Goal: Information Seeking & Learning: Learn about a topic

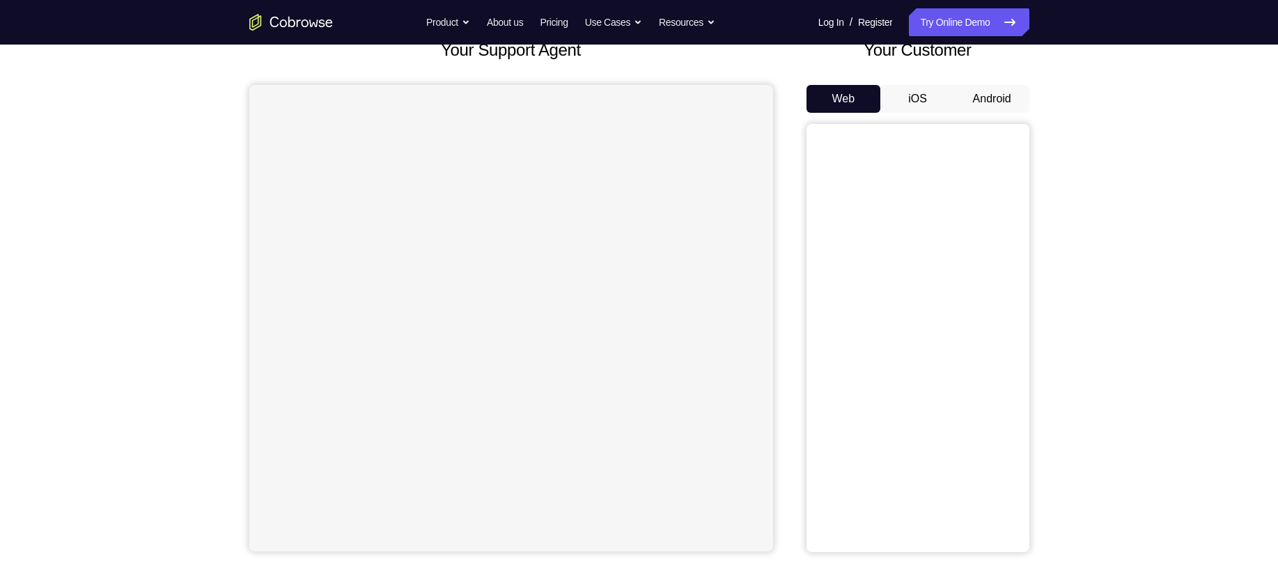
click at [982, 99] on button "Android" at bounding box center [992, 99] width 75 height 28
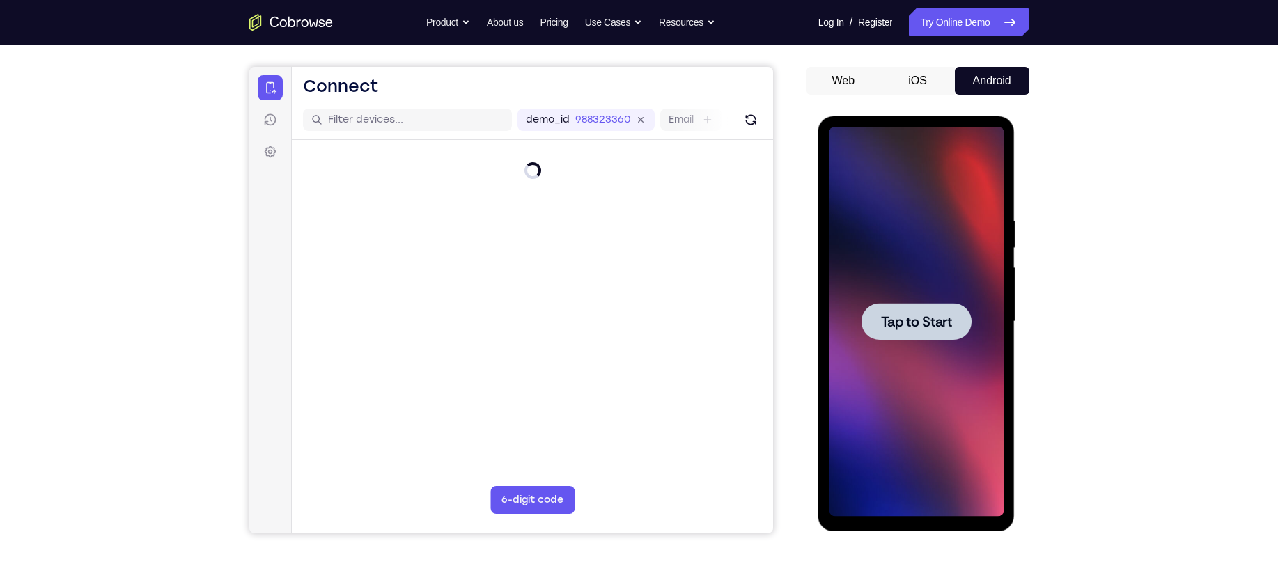
scroll to position [116, 0]
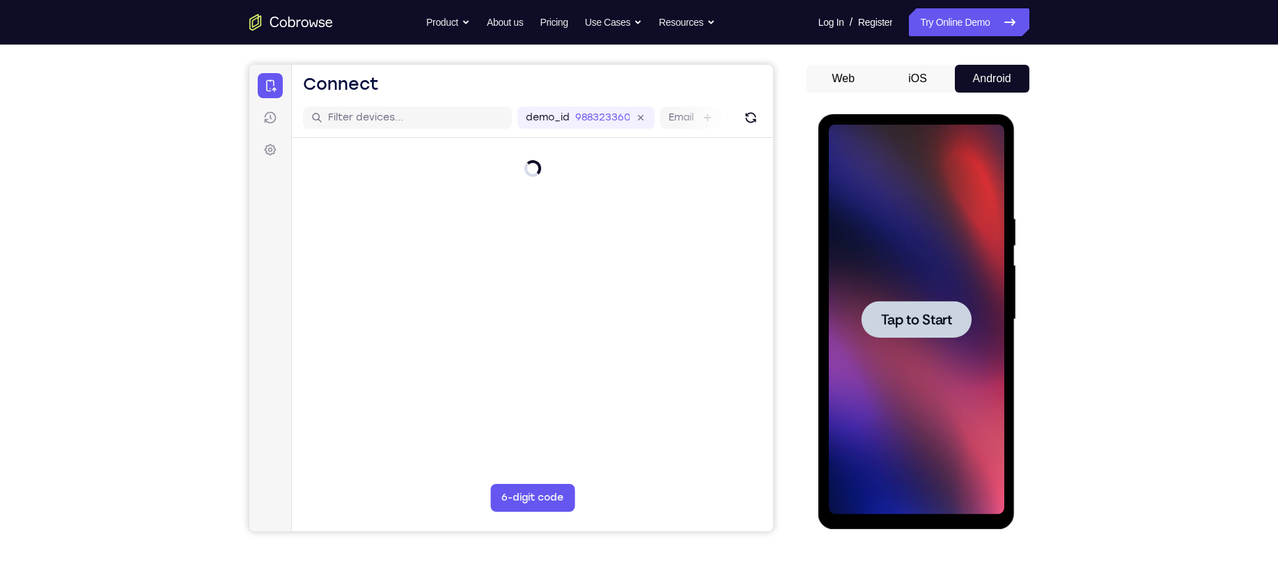
click at [905, 300] on div at bounding box center [917, 320] width 176 height 390
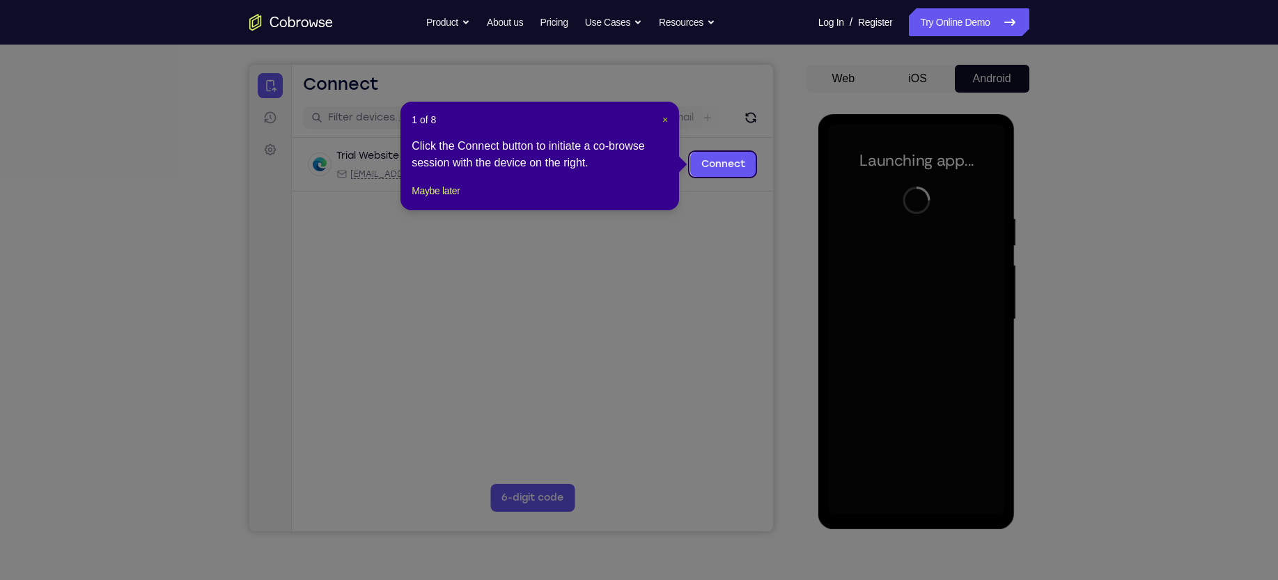
click at [663, 117] on span "×" at bounding box center [665, 119] width 6 height 11
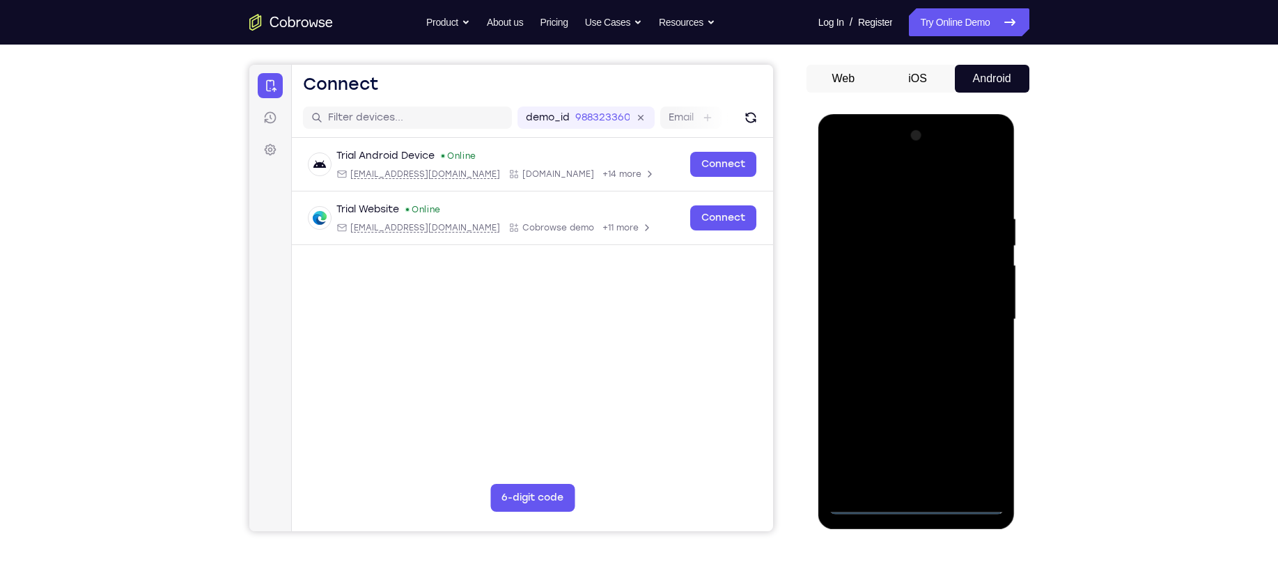
click at [916, 498] on div at bounding box center [917, 320] width 176 height 390
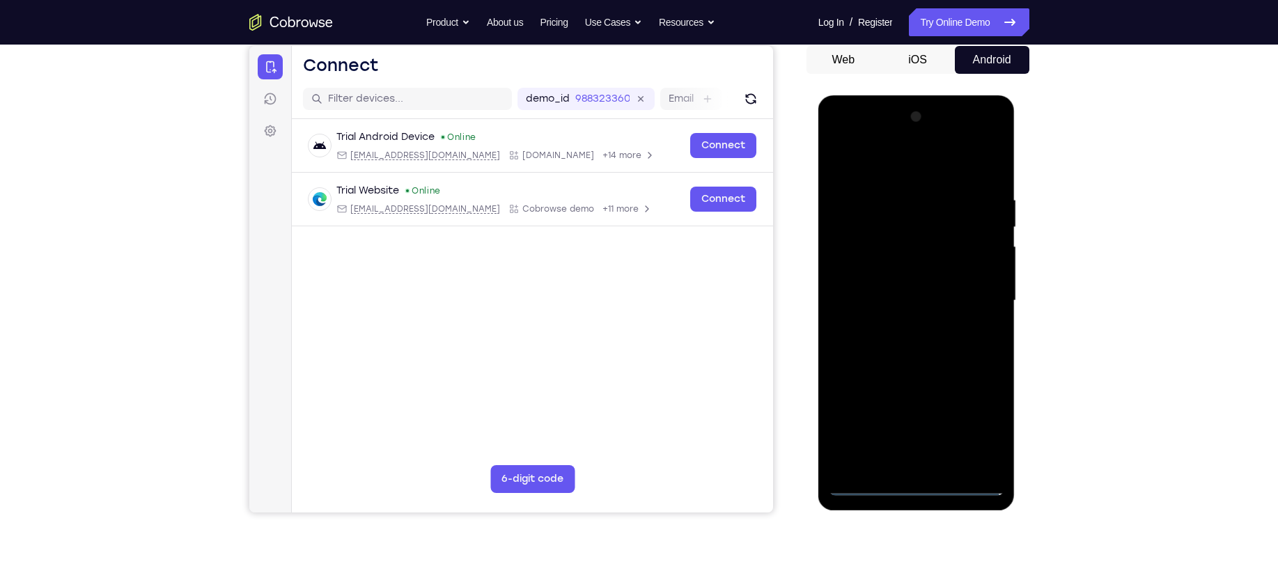
click at [917, 488] on div at bounding box center [917, 301] width 176 height 390
click at [977, 421] on div at bounding box center [917, 301] width 176 height 390
click at [892, 164] on div at bounding box center [917, 301] width 176 height 390
click at [970, 290] on div at bounding box center [917, 301] width 176 height 390
click at [903, 329] on div at bounding box center [917, 301] width 176 height 390
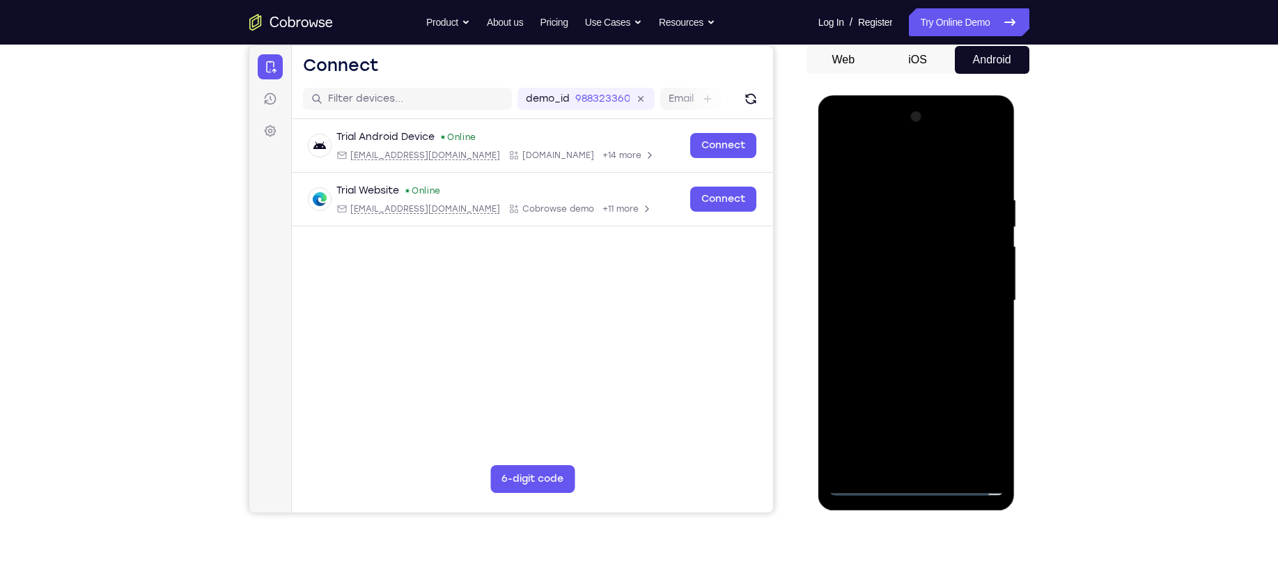
click at [910, 293] on div at bounding box center [917, 301] width 176 height 390
click at [874, 261] on div at bounding box center [917, 301] width 176 height 390
click at [855, 297] on div at bounding box center [917, 301] width 176 height 390
click at [908, 267] on div at bounding box center [917, 301] width 176 height 390
click at [878, 213] on div at bounding box center [917, 301] width 176 height 390
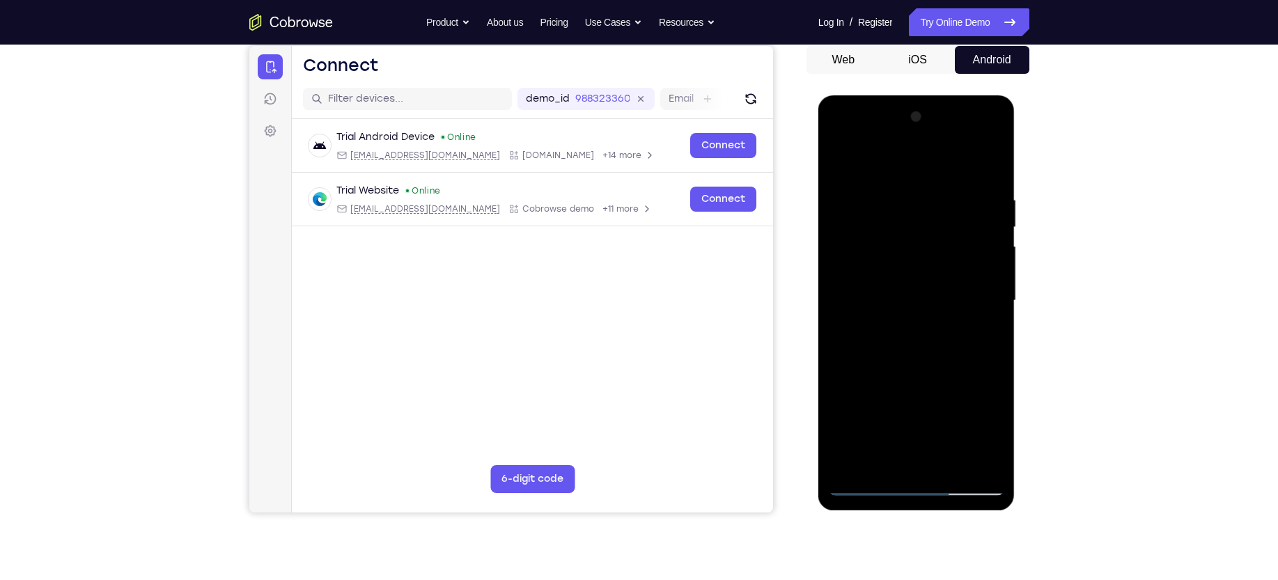
click at [865, 222] on div at bounding box center [917, 301] width 176 height 390
click at [865, 219] on div at bounding box center [917, 301] width 176 height 390
click at [859, 224] on div at bounding box center [917, 301] width 176 height 390
click at [871, 217] on div at bounding box center [917, 301] width 176 height 390
click at [881, 222] on div at bounding box center [917, 301] width 176 height 390
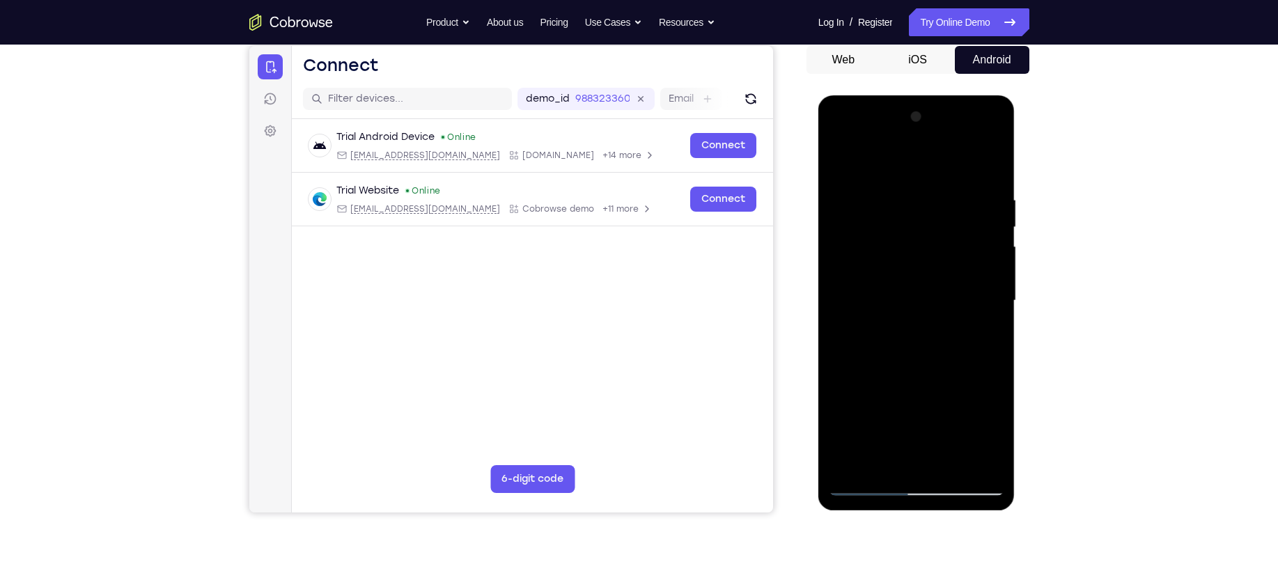
click at [864, 216] on div at bounding box center [917, 301] width 176 height 390
click at [940, 267] on div at bounding box center [917, 301] width 176 height 390
click at [944, 265] on div at bounding box center [917, 301] width 176 height 390
click at [860, 208] on div at bounding box center [917, 301] width 176 height 390
click at [871, 220] on div at bounding box center [917, 301] width 176 height 390
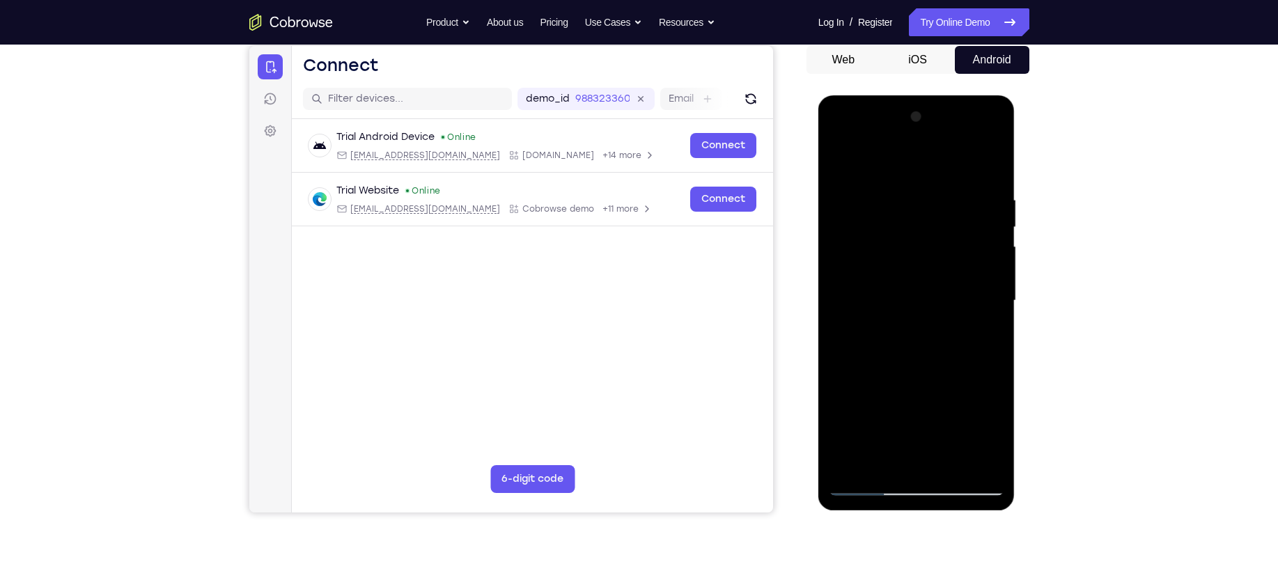
click at [864, 215] on div at bounding box center [917, 301] width 176 height 390
click at [871, 213] on div at bounding box center [917, 301] width 176 height 390
click at [949, 267] on div at bounding box center [917, 301] width 176 height 390
click at [863, 217] on div at bounding box center [917, 301] width 176 height 390
click at [925, 310] on div at bounding box center [917, 300] width 110 height 37
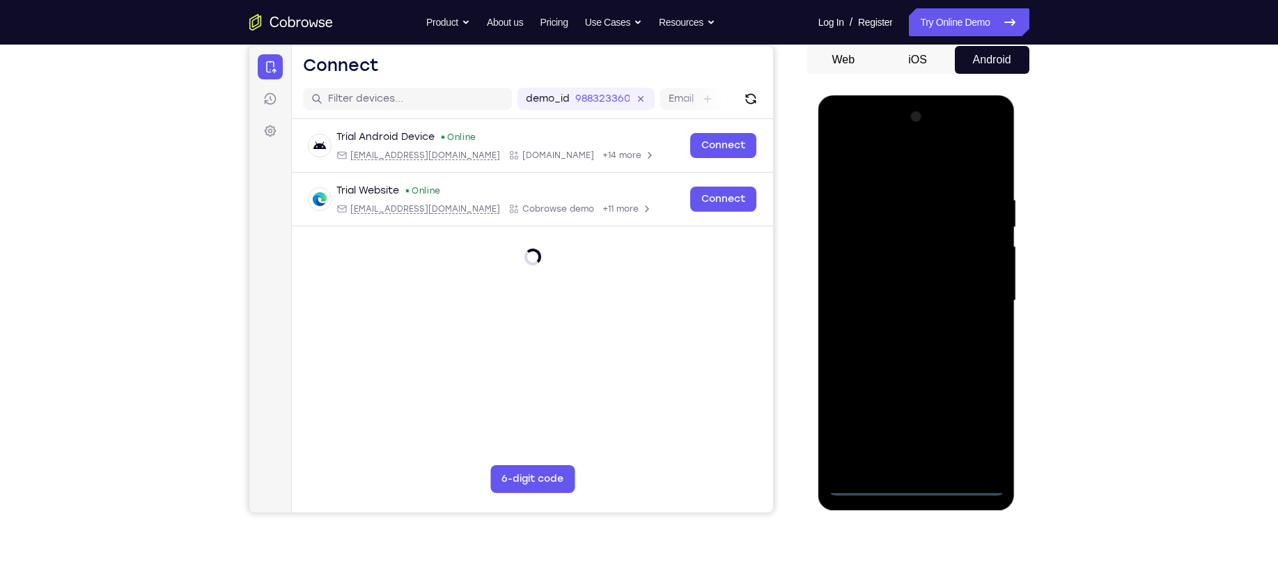
click at [922, 484] on div at bounding box center [917, 301] width 176 height 390
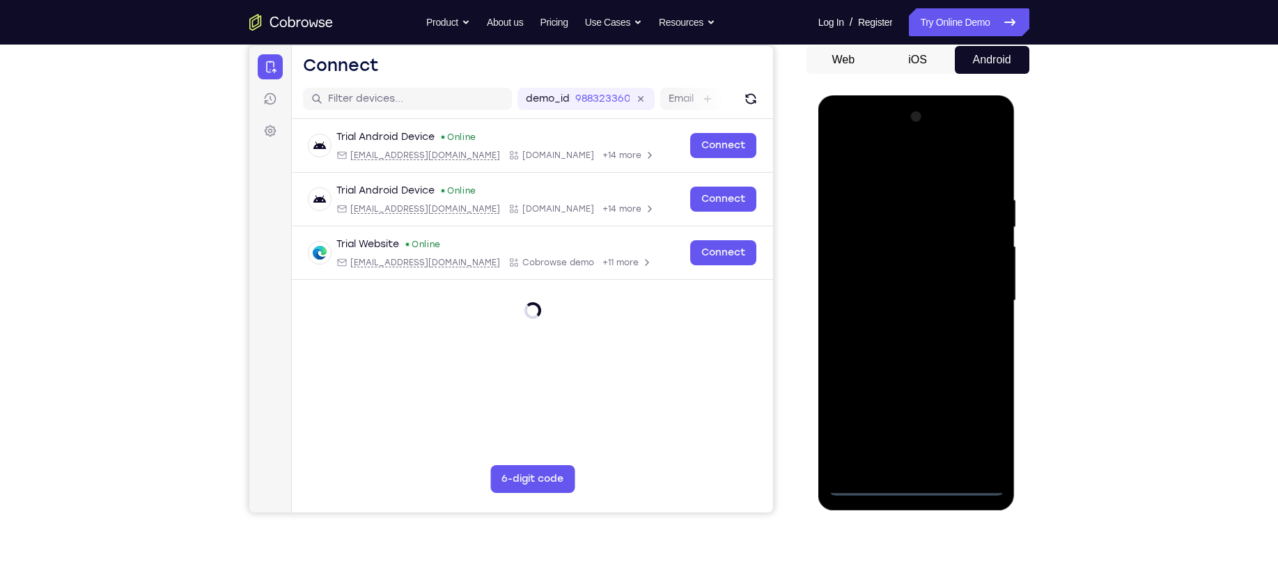
click at [978, 419] on div at bounding box center [917, 301] width 176 height 390
click at [882, 166] on div at bounding box center [917, 301] width 176 height 390
click at [860, 251] on div at bounding box center [917, 301] width 176 height 390
click at [878, 302] on div at bounding box center [917, 301] width 176 height 390
drag, startPoint x: 886, startPoint y: 288, endPoint x: 839, endPoint y: 284, distance: 46.9
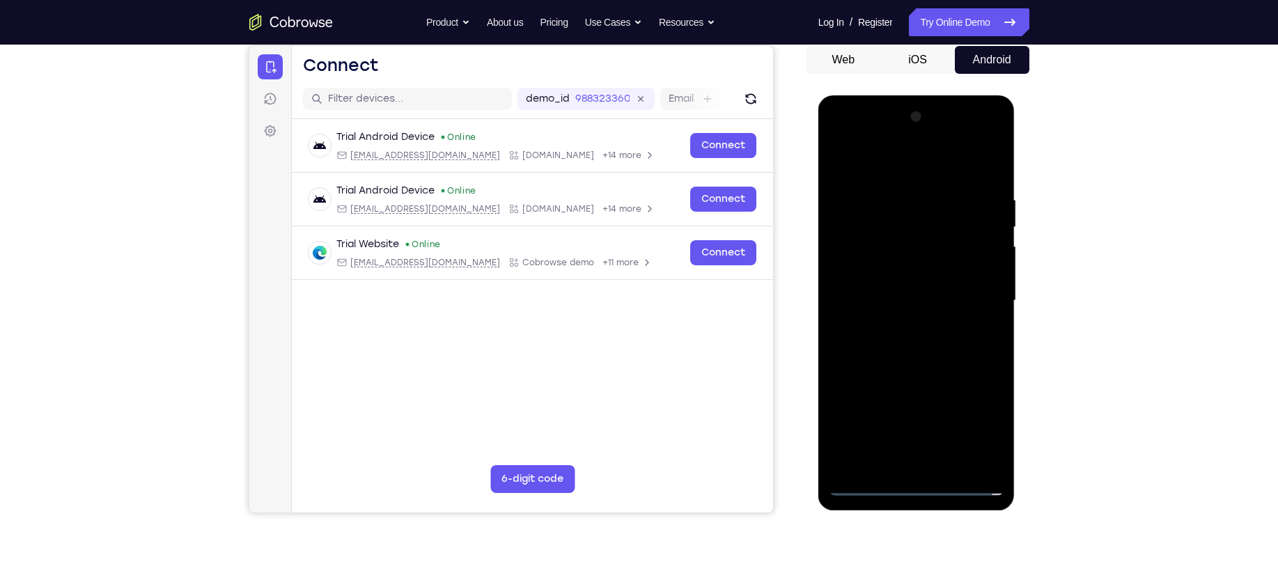
click at [839, 284] on div at bounding box center [917, 301] width 176 height 390
click at [868, 313] on div at bounding box center [917, 301] width 176 height 390
click at [862, 300] on div at bounding box center [917, 301] width 176 height 390
click at [975, 136] on div at bounding box center [917, 301] width 176 height 390
click at [862, 133] on div at bounding box center [917, 301] width 176 height 390
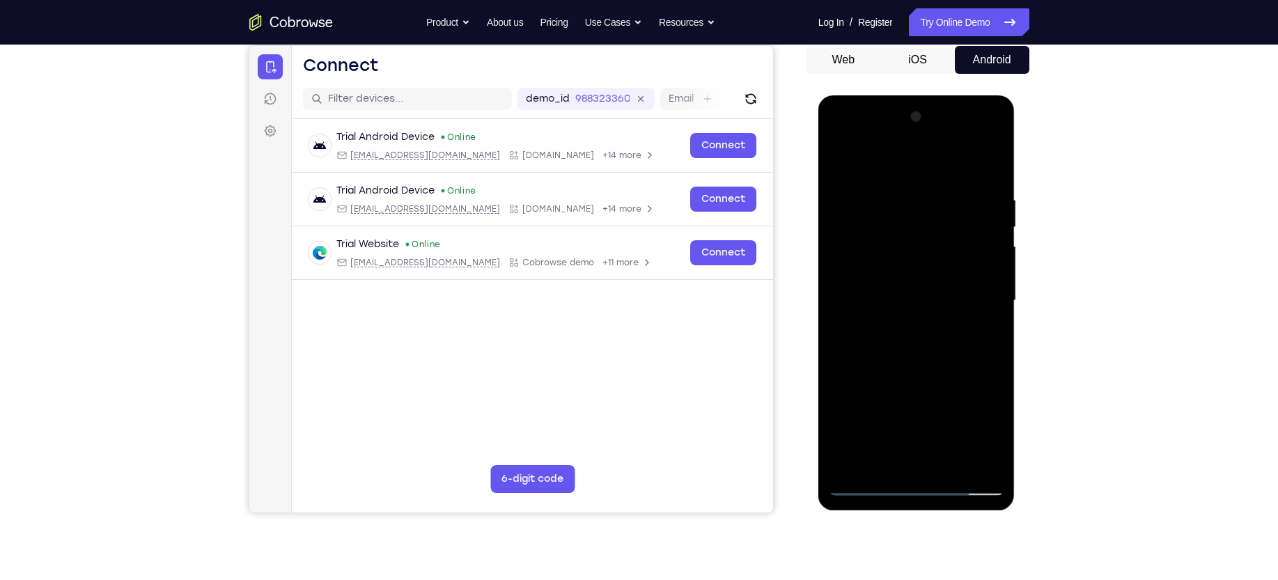
click at [975, 293] on div at bounding box center [917, 301] width 176 height 390
click at [903, 327] on div at bounding box center [917, 301] width 176 height 390
click at [906, 284] on div at bounding box center [917, 301] width 176 height 390
click at [890, 277] on div at bounding box center [917, 301] width 176 height 390
click at [892, 301] on div at bounding box center [917, 301] width 176 height 390
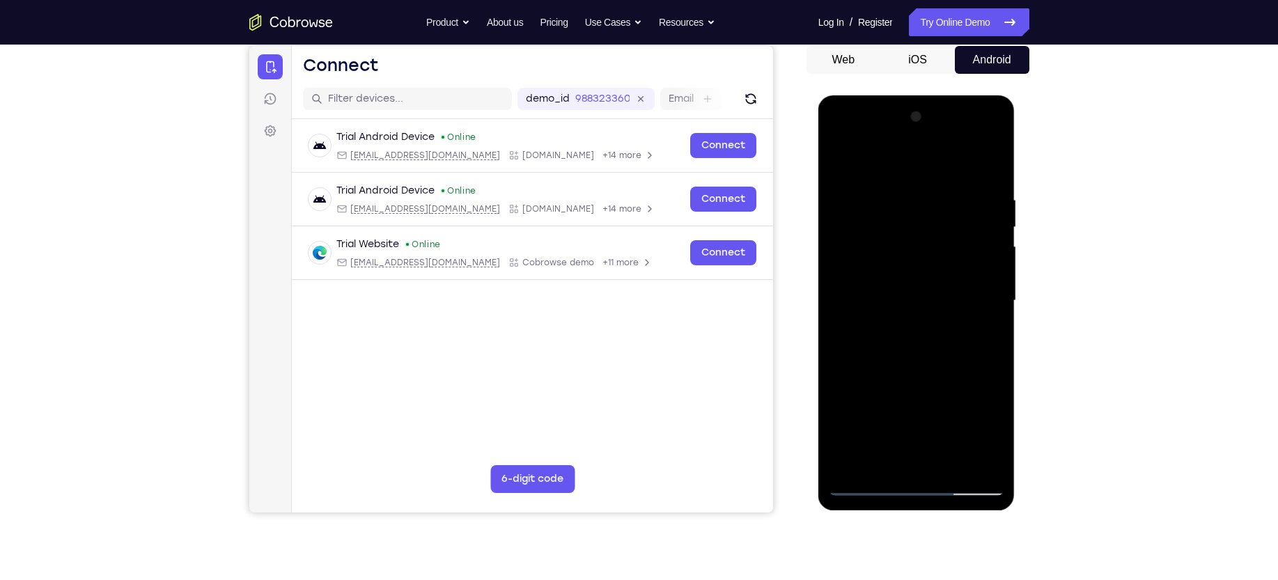
click at [897, 271] on div at bounding box center [917, 301] width 176 height 390
click at [948, 160] on div at bounding box center [917, 301] width 176 height 390
click at [914, 187] on div at bounding box center [917, 301] width 176 height 390
click at [972, 142] on div at bounding box center [917, 301] width 176 height 390
click at [915, 169] on div at bounding box center [917, 301] width 176 height 390
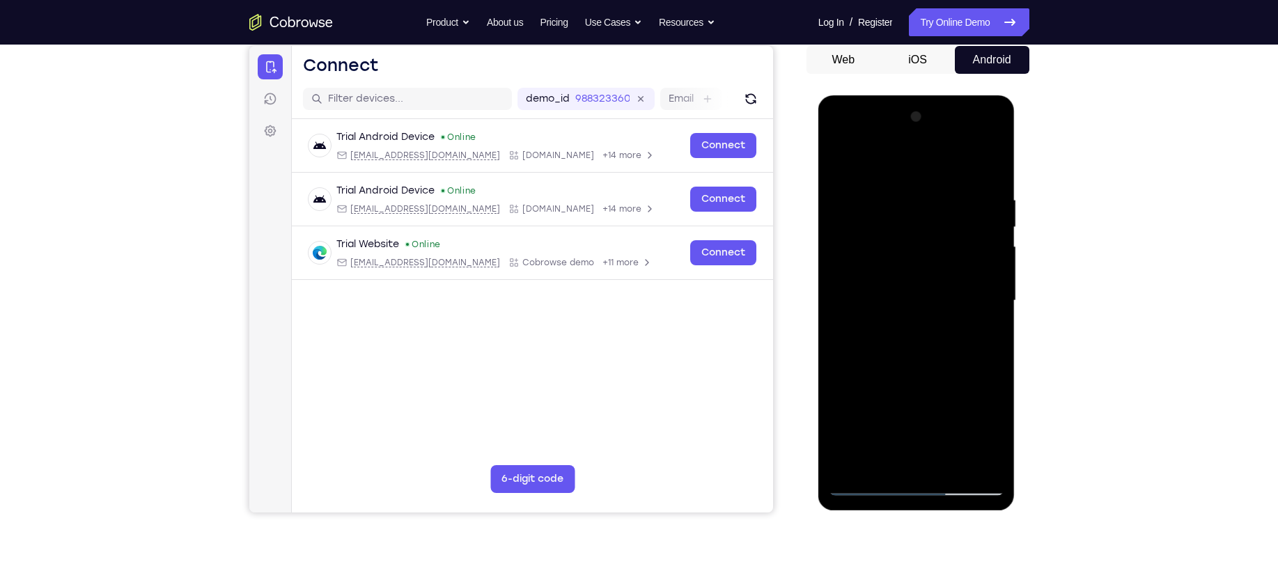
click at [881, 360] on div at bounding box center [917, 301] width 176 height 390
click at [873, 178] on div at bounding box center [917, 301] width 176 height 390
click at [991, 157] on div at bounding box center [917, 301] width 176 height 390
click at [860, 158] on div at bounding box center [917, 301] width 176 height 390
click at [933, 183] on div at bounding box center [917, 301] width 176 height 390
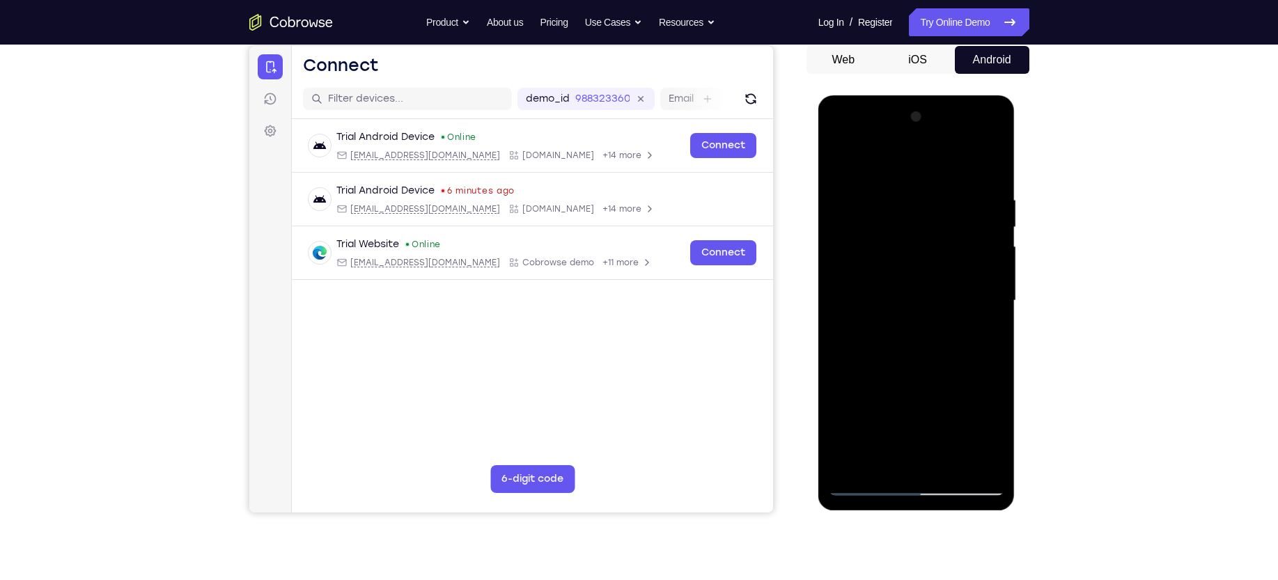
drag, startPoint x: 894, startPoint y: 403, endPoint x: 893, endPoint y: 265, distance: 137.2
click at [893, 265] on div at bounding box center [917, 301] width 176 height 390
drag, startPoint x: 879, startPoint y: 409, endPoint x: 885, endPoint y: 316, distance: 93.5
click at [885, 316] on div at bounding box center [917, 301] width 176 height 390
click at [996, 161] on div at bounding box center [917, 301] width 176 height 390
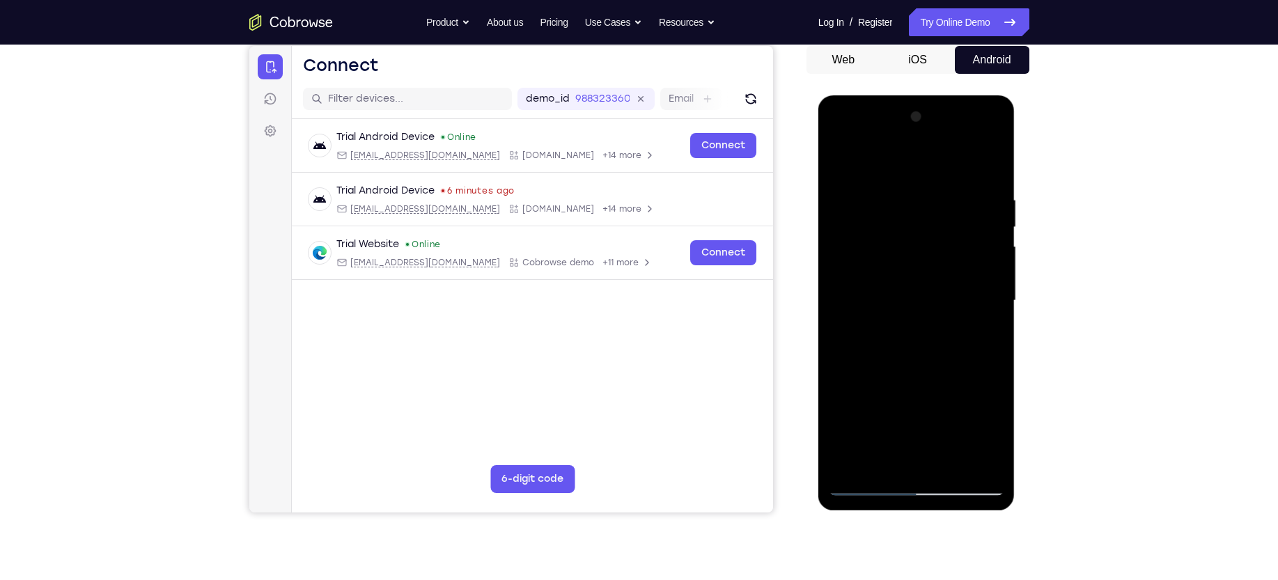
click at [840, 199] on div at bounding box center [917, 301] width 176 height 390
click at [934, 407] on div at bounding box center [917, 301] width 176 height 390
click at [998, 160] on div at bounding box center [917, 301] width 176 height 390
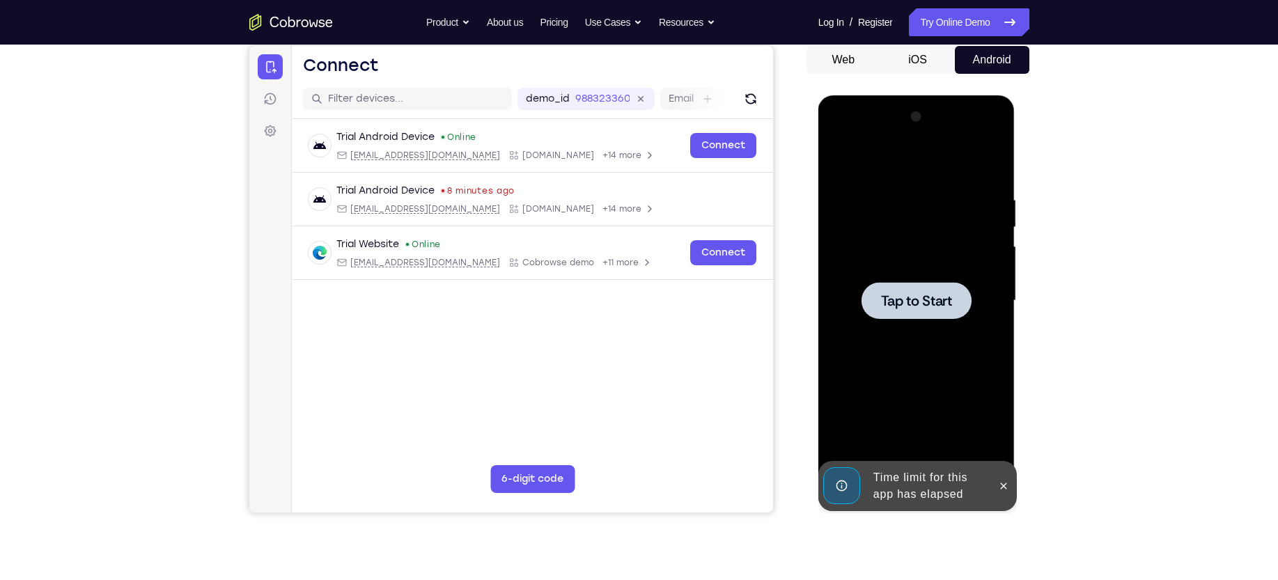
click at [881, 274] on div at bounding box center [917, 301] width 176 height 390
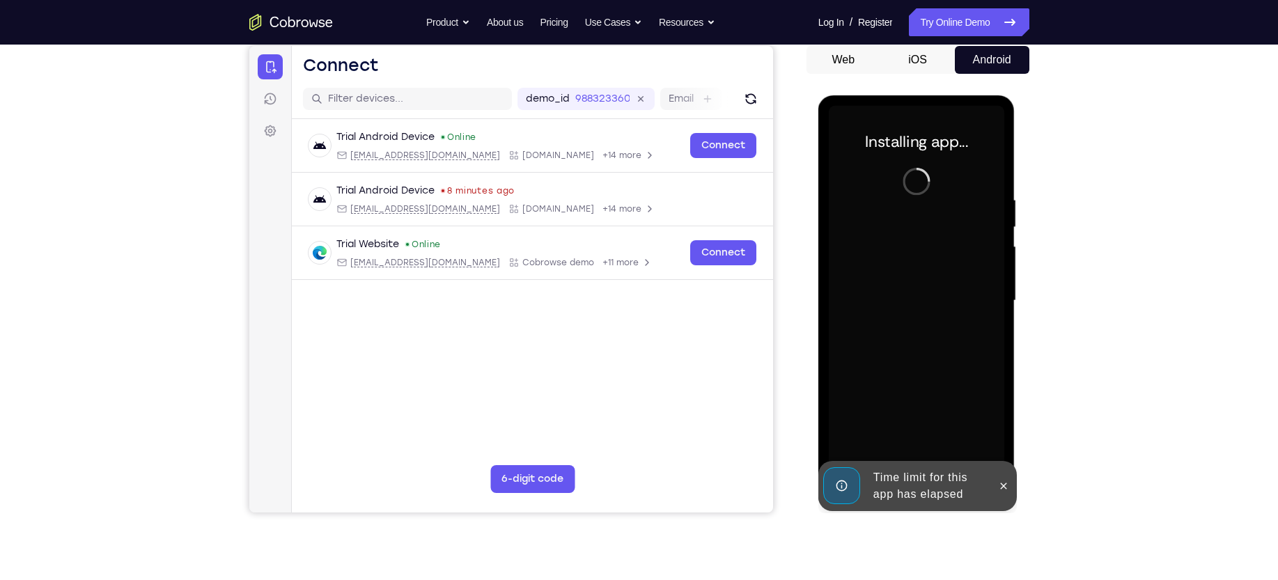
click at [1003, 498] on div at bounding box center [1004, 486] width 22 height 50
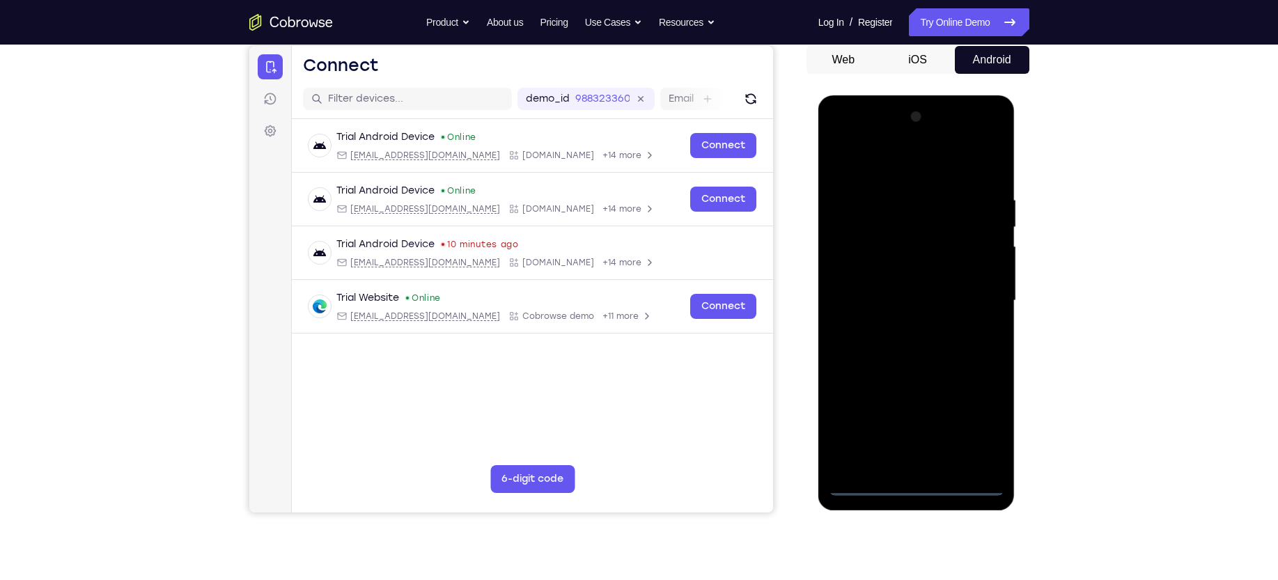
click at [925, 479] on div at bounding box center [917, 301] width 176 height 390
click at [912, 479] on div at bounding box center [917, 301] width 176 height 390
click at [912, 488] on div at bounding box center [917, 301] width 176 height 390
click at [977, 431] on div at bounding box center [917, 301] width 176 height 390
click at [865, 157] on div at bounding box center [917, 301] width 176 height 390
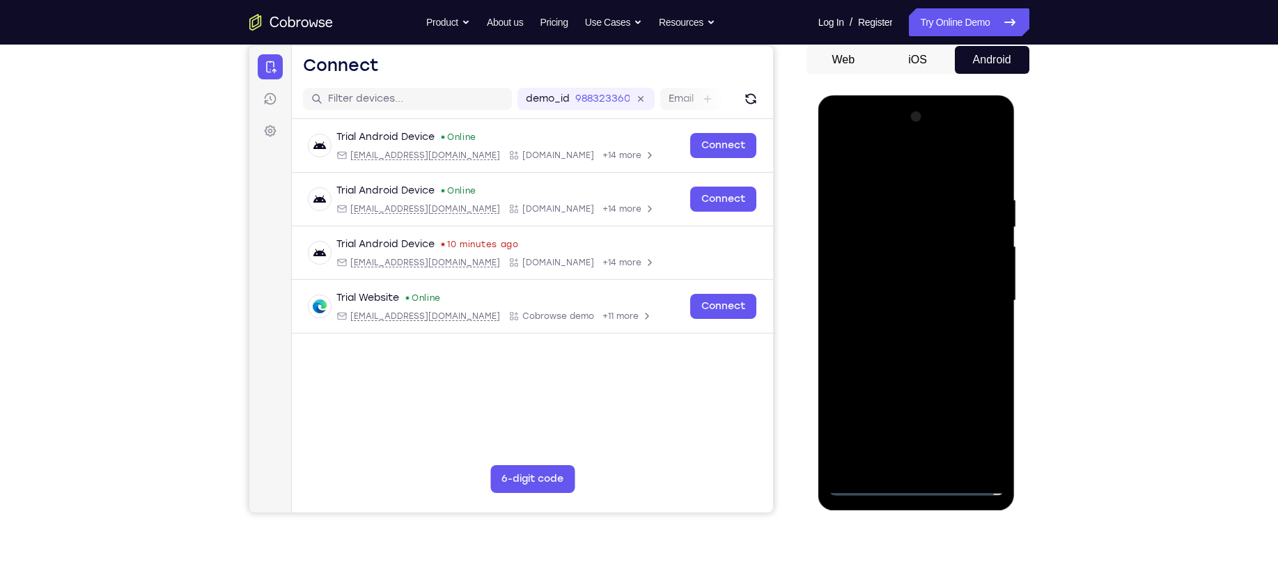
click at [972, 295] on div at bounding box center [917, 301] width 176 height 390
click at [899, 329] on div at bounding box center [917, 301] width 176 height 390
click at [901, 281] on div at bounding box center [917, 301] width 176 height 390
click at [917, 267] on div at bounding box center [917, 301] width 176 height 390
click at [875, 300] on div at bounding box center [917, 301] width 176 height 390
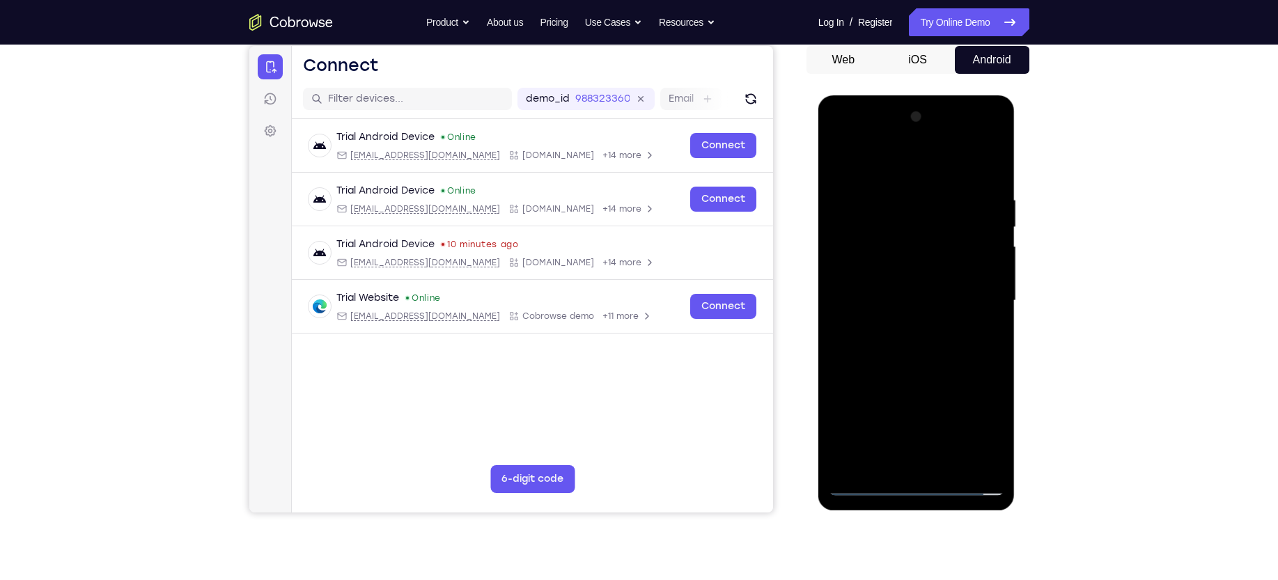
click at [860, 343] on div at bounding box center [917, 301] width 176 height 390
click at [895, 273] on div at bounding box center [917, 301] width 176 height 390
click at [917, 370] on div at bounding box center [917, 301] width 176 height 390
click at [871, 219] on div at bounding box center [917, 301] width 176 height 390
click at [894, 208] on div at bounding box center [917, 301] width 176 height 390
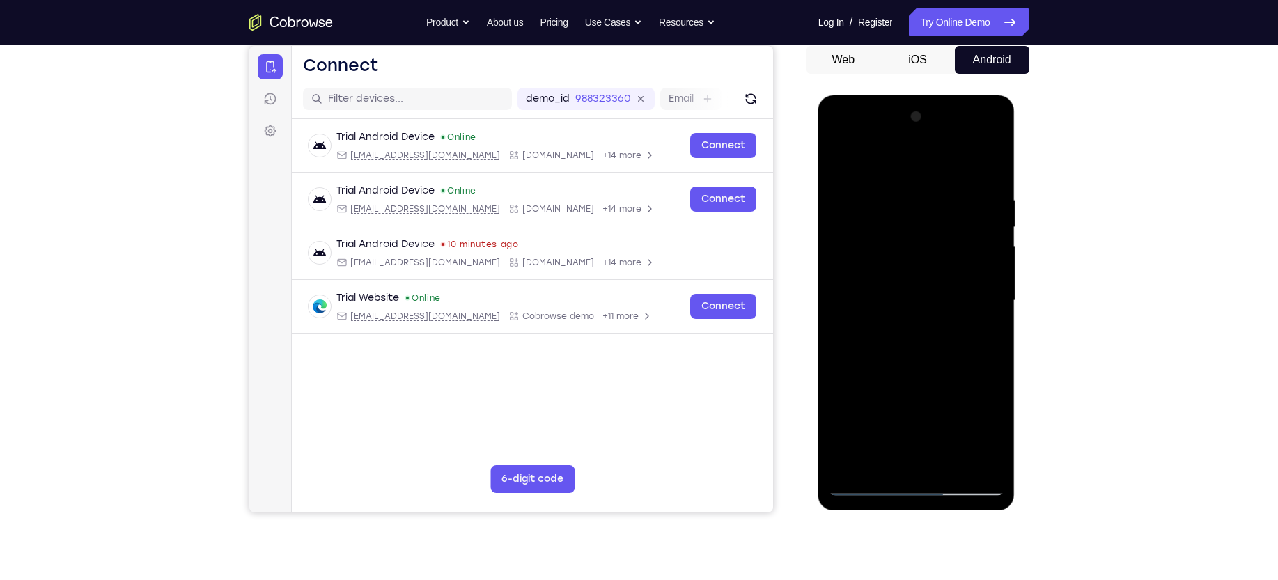
click at [872, 217] on div at bounding box center [917, 301] width 176 height 390
click at [876, 209] on div at bounding box center [917, 301] width 176 height 390
click at [869, 207] on div at bounding box center [917, 301] width 176 height 390
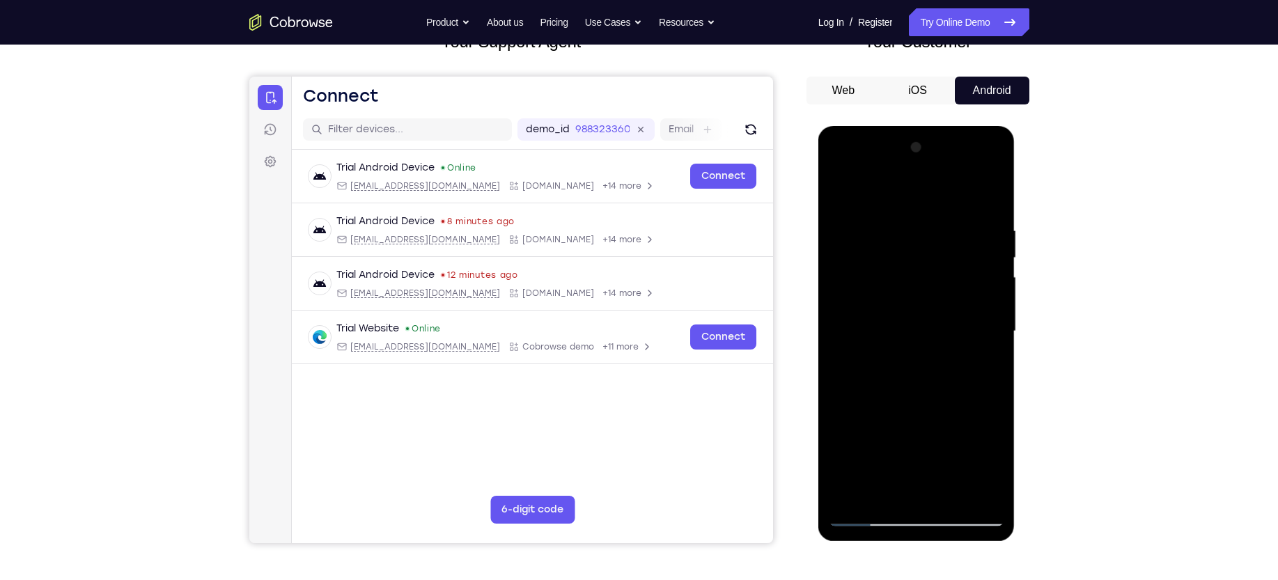
scroll to position [104, 0]
click at [864, 251] on div at bounding box center [917, 332] width 176 height 390
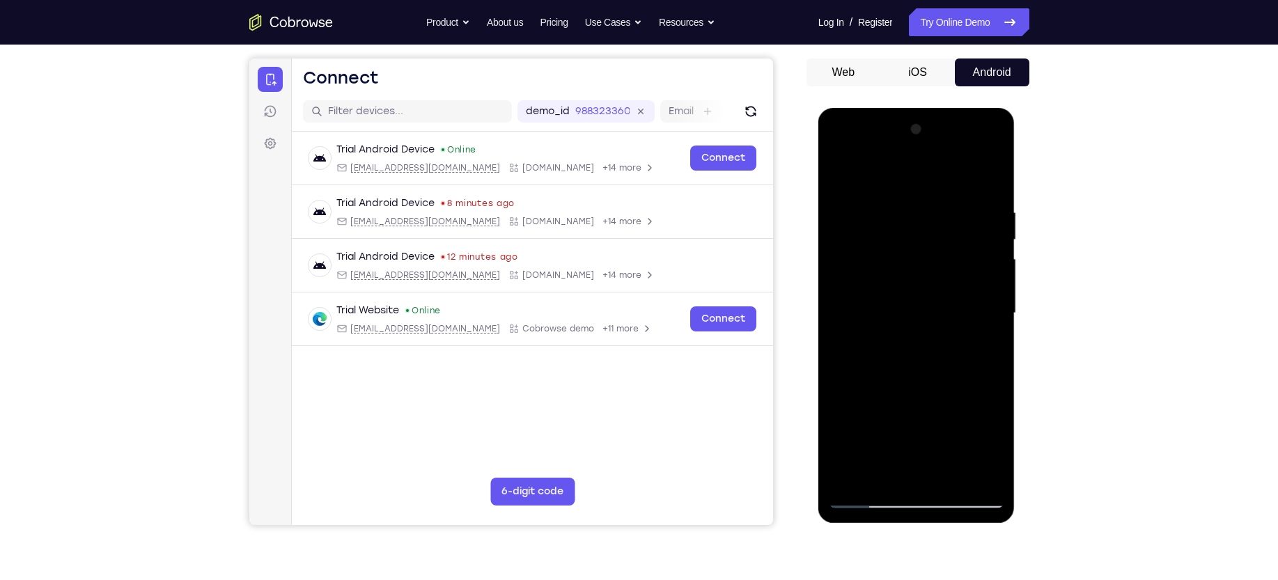
scroll to position [113, 0]
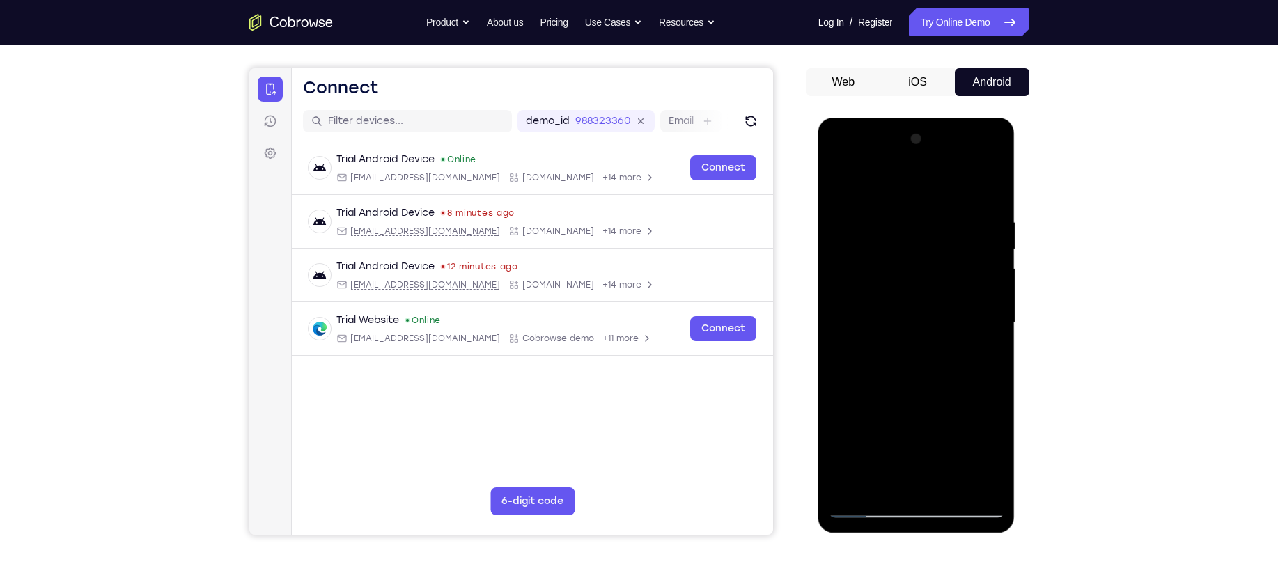
click at [918, 274] on div at bounding box center [917, 323] width 176 height 390
click at [962, 243] on div at bounding box center [917, 323] width 176 height 390
click at [869, 243] on div at bounding box center [917, 323] width 176 height 390
click at [961, 239] on div at bounding box center [917, 323] width 176 height 390
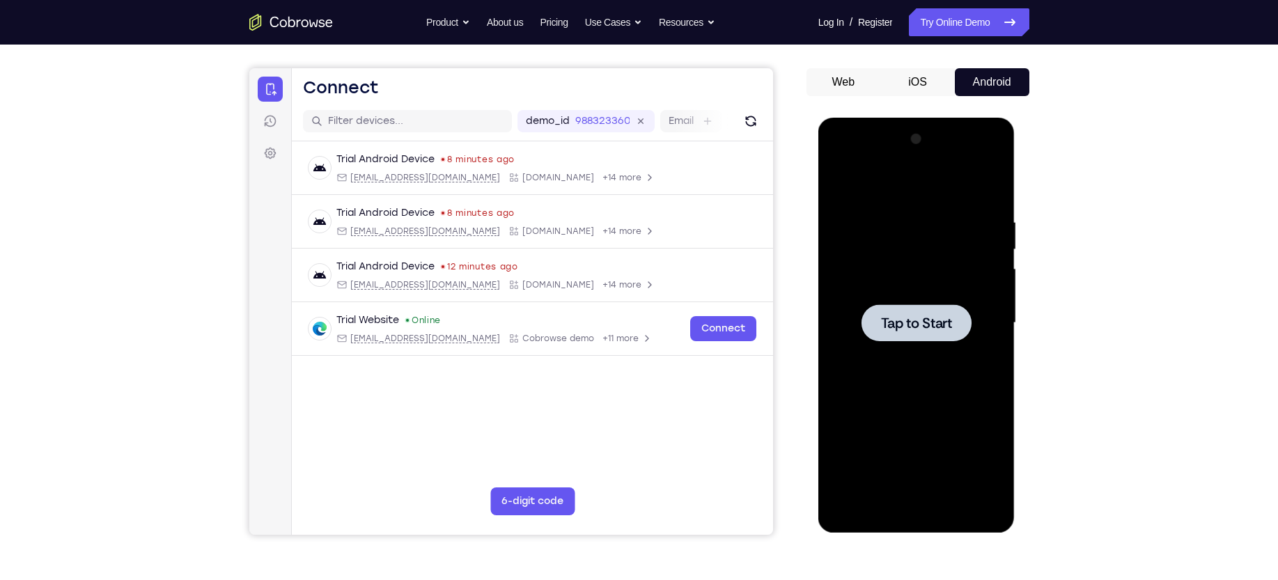
click at [896, 323] on span "Tap to Start" at bounding box center [916, 323] width 71 height 14
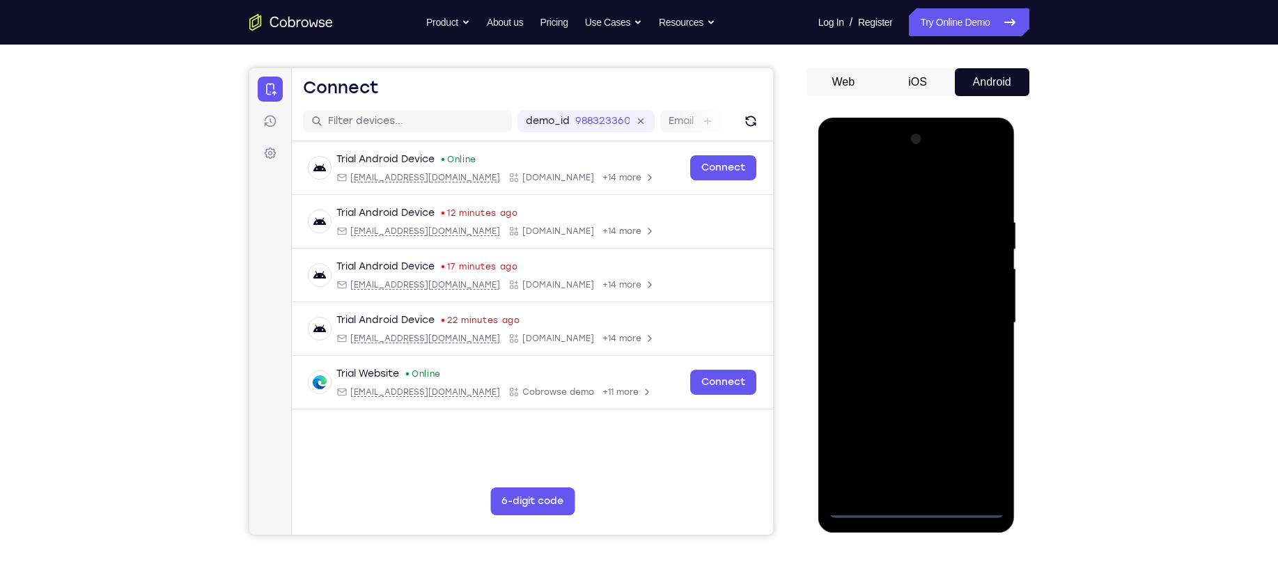
click at [913, 506] on div at bounding box center [917, 323] width 176 height 390
click at [986, 444] on div at bounding box center [917, 323] width 176 height 390
click at [913, 185] on div at bounding box center [917, 323] width 176 height 390
click at [970, 311] on div at bounding box center [917, 323] width 176 height 390
click at [901, 345] on div at bounding box center [917, 323] width 176 height 390
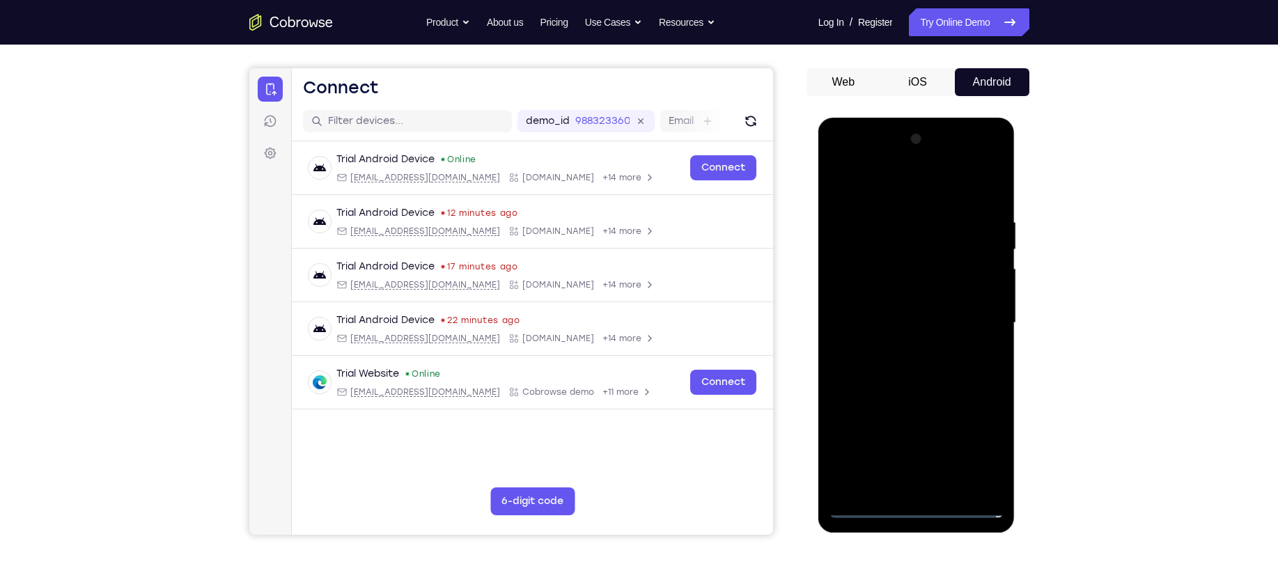
click at [904, 311] on div at bounding box center [917, 323] width 176 height 390
click at [897, 300] on div at bounding box center [917, 323] width 176 height 390
click at [872, 320] on div at bounding box center [917, 323] width 176 height 390
click at [907, 232] on div at bounding box center [917, 323] width 176 height 390
click at [880, 291] on div at bounding box center [917, 323] width 176 height 390
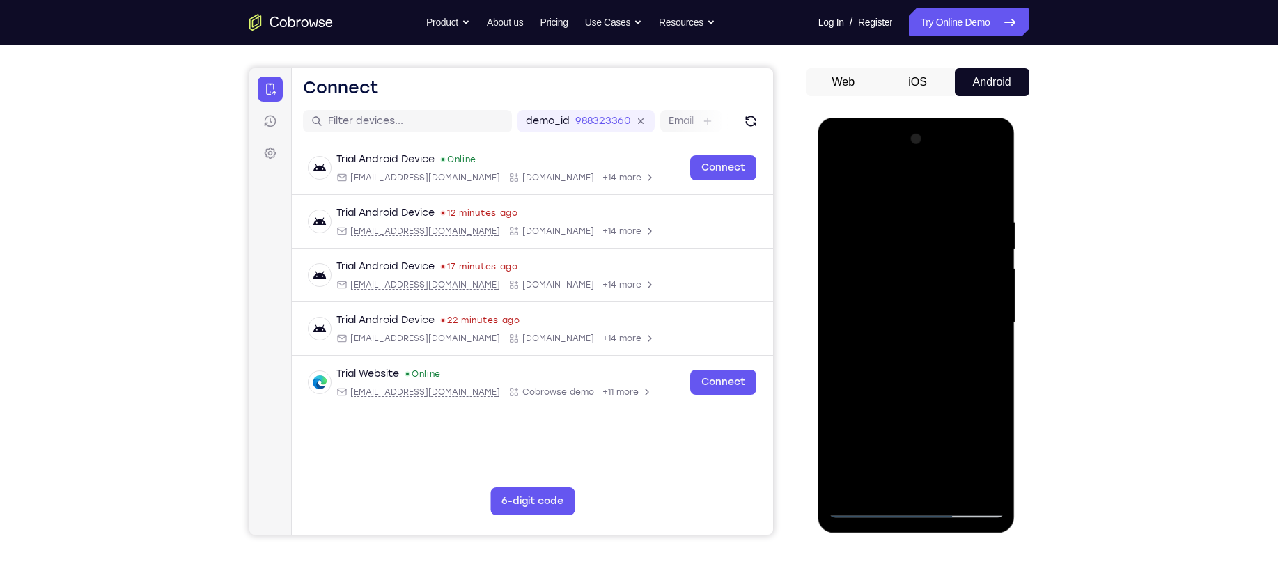
click at [864, 230] on div at bounding box center [917, 323] width 176 height 390
click at [868, 241] on div at bounding box center [917, 323] width 176 height 390
click at [874, 233] on div at bounding box center [917, 323] width 176 height 390
click at [876, 238] on div at bounding box center [917, 323] width 176 height 390
click at [866, 224] on div at bounding box center [917, 323] width 176 height 390
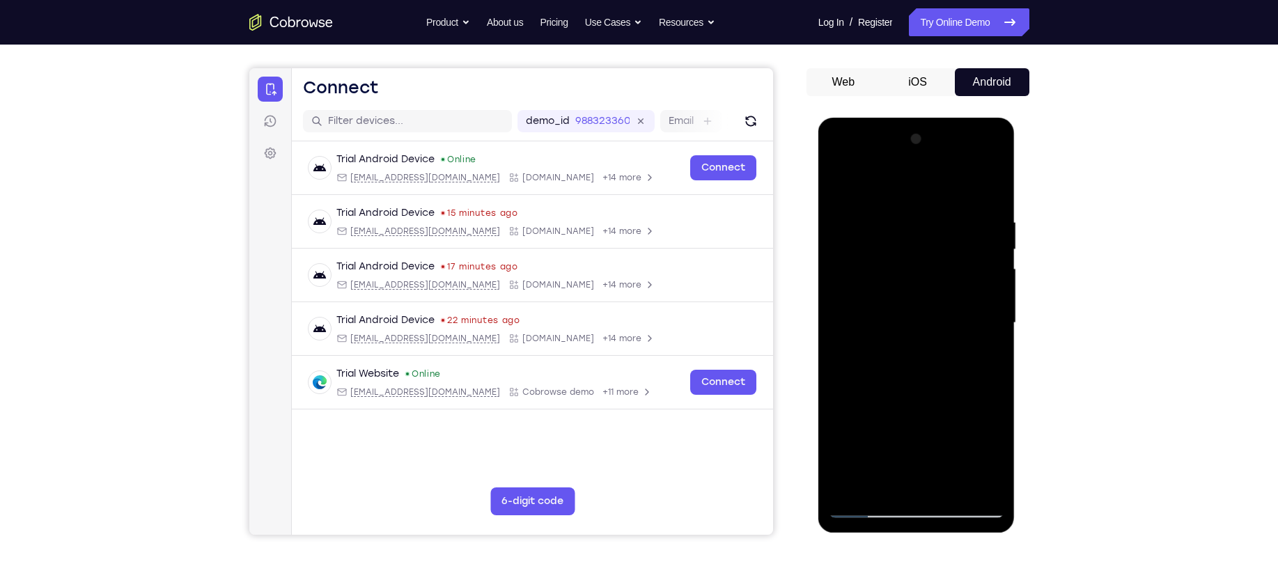
click at [860, 225] on div at bounding box center [917, 323] width 176 height 390
click at [860, 228] on div at bounding box center [917, 323] width 176 height 390
click at [864, 235] on div at bounding box center [917, 323] width 176 height 390
click at [866, 235] on div at bounding box center [917, 323] width 176 height 390
click at [871, 245] on div at bounding box center [917, 323] width 176 height 390
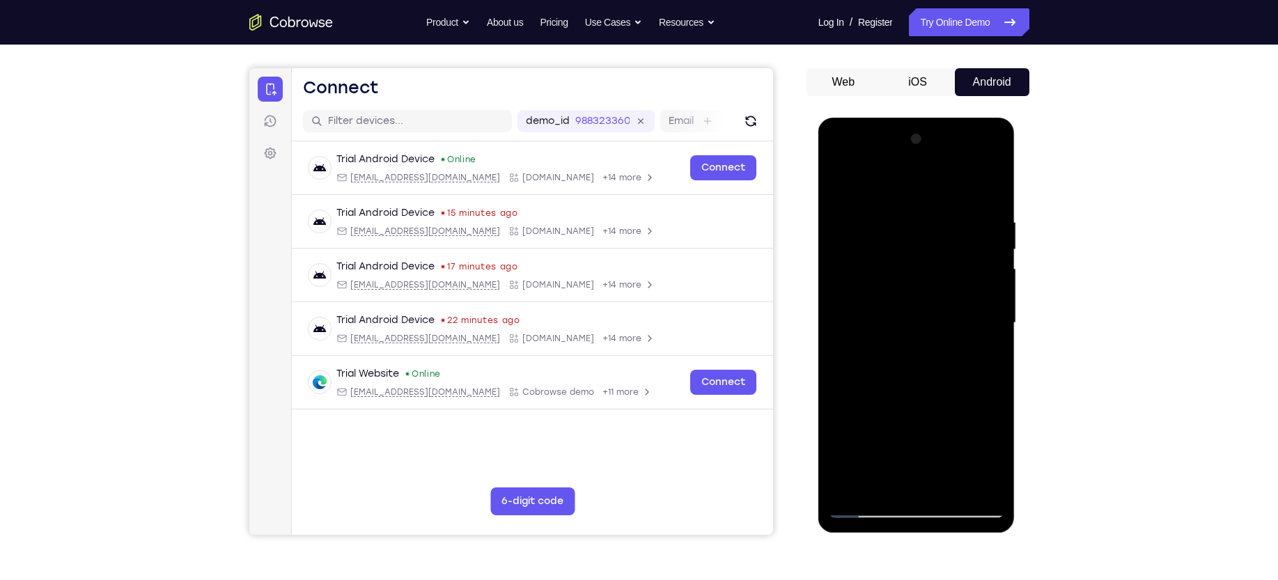
click at [866, 230] on div at bounding box center [917, 323] width 176 height 390
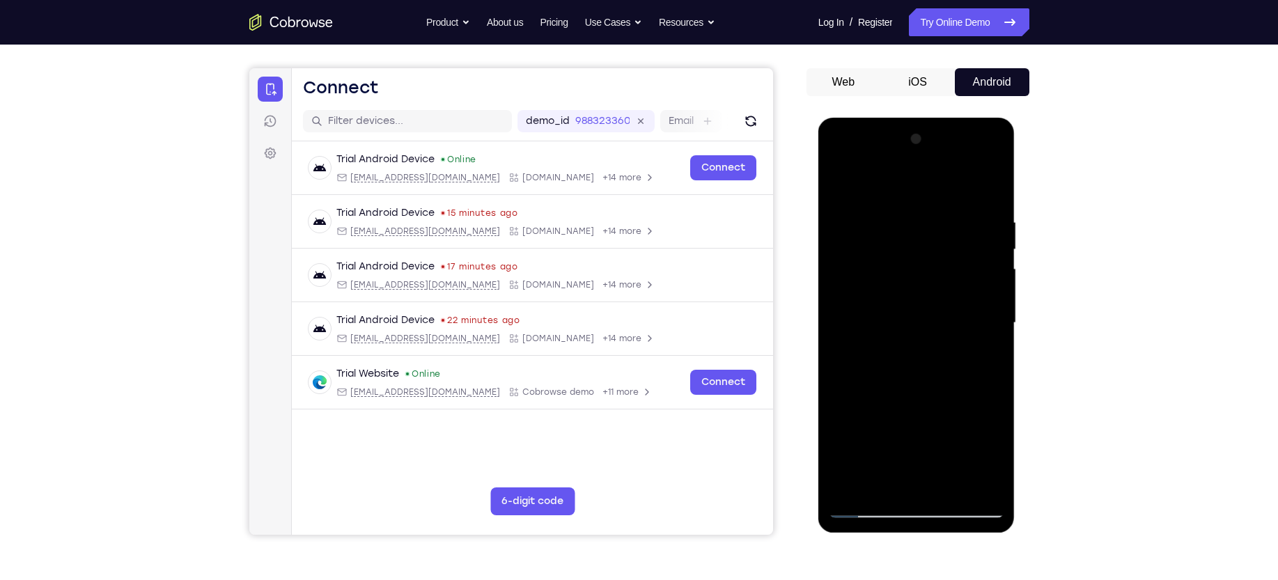
click at [866, 230] on div at bounding box center [917, 323] width 176 height 390
click at [861, 217] on div at bounding box center [917, 323] width 176 height 390
click at [881, 235] on div at bounding box center [917, 323] width 176 height 390
